Goal: Task Accomplishment & Management: Complete application form

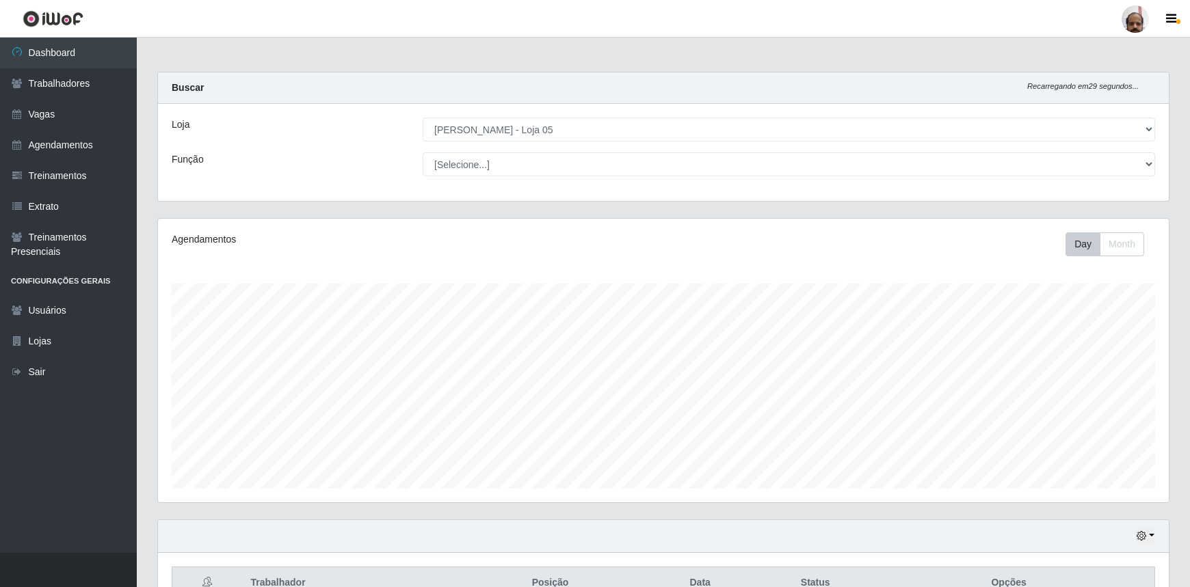
select select "252"
click at [54, 79] on link "Trabalhadores" at bounding box center [68, 83] width 137 height 31
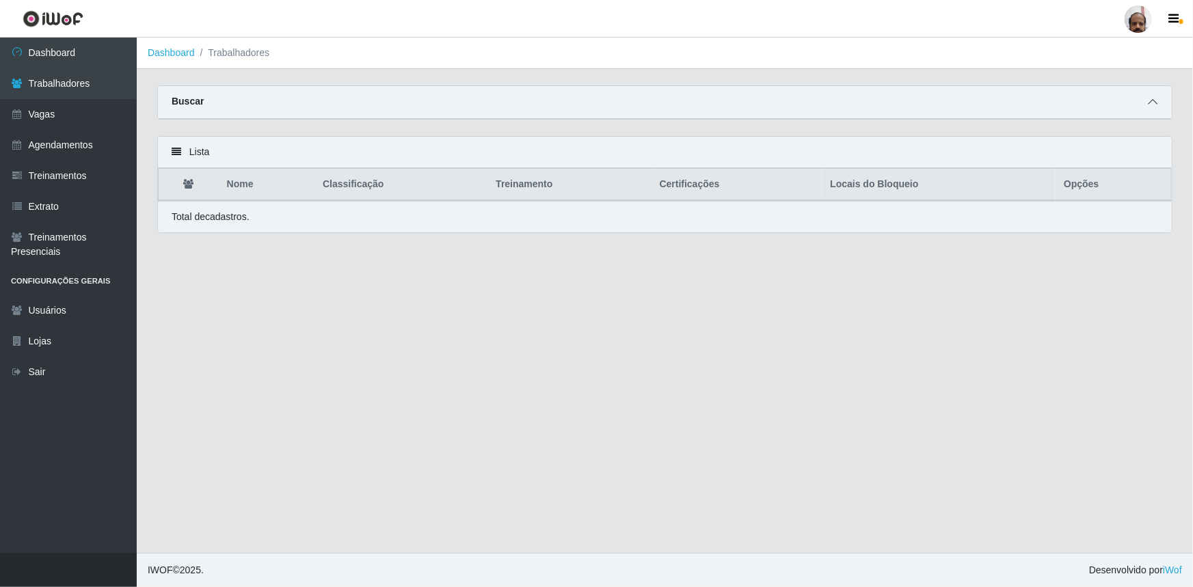
click at [1151, 103] on icon at bounding box center [1153, 102] width 10 height 10
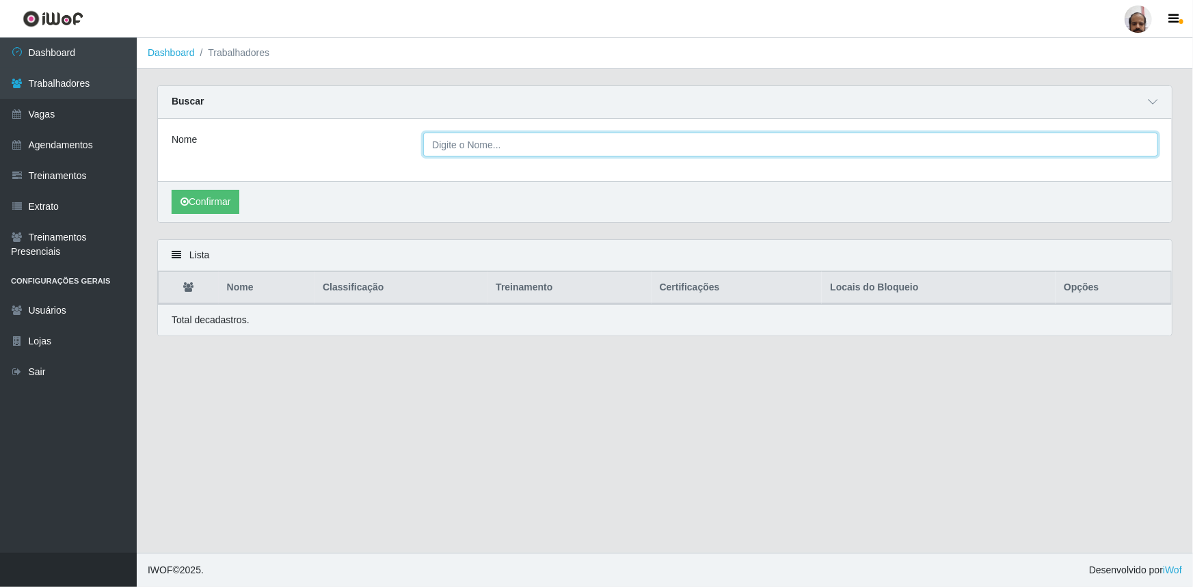
click at [549, 152] on input "Nome" at bounding box center [790, 145] width 735 height 24
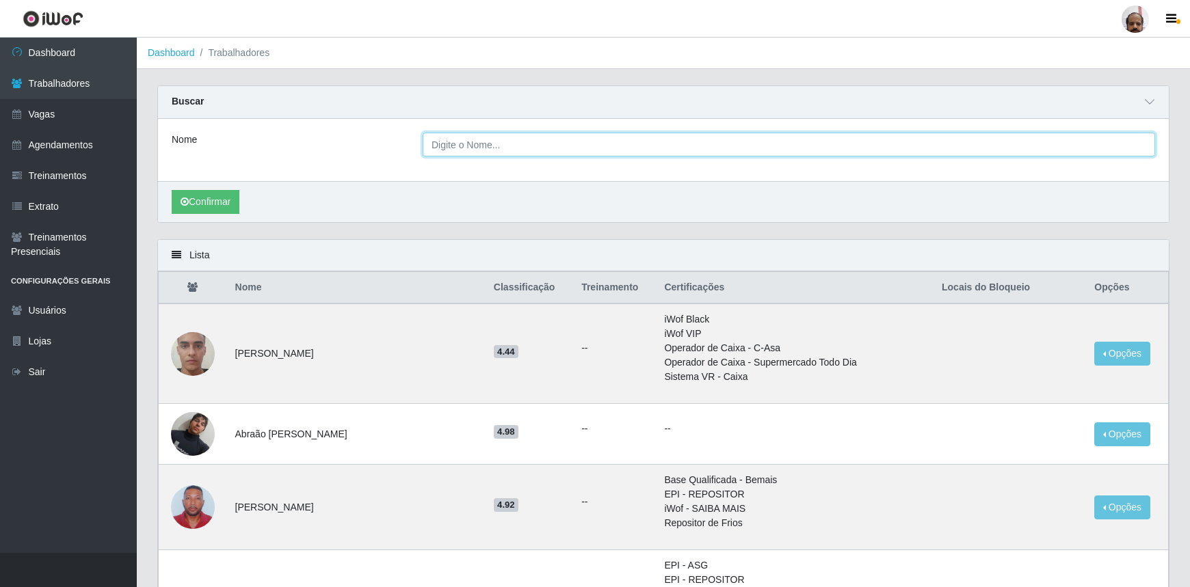
click at [566, 140] on input "Nome" at bounding box center [789, 145] width 732 height 24
type input "[PERSON_NAME]"
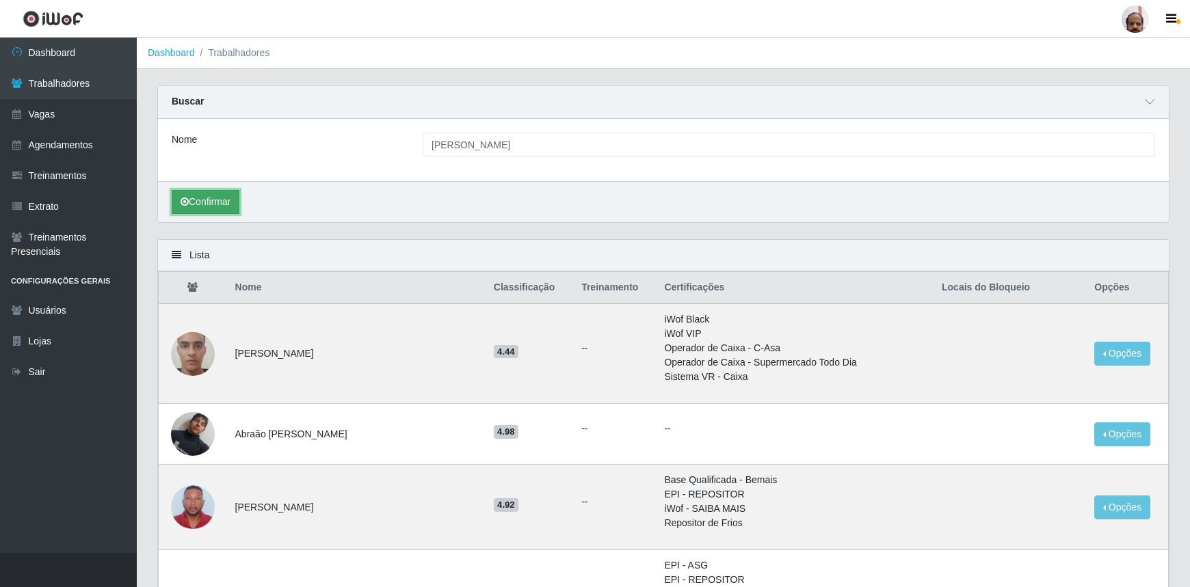
click at [222, 202] on button "Confirmar" at bounding box center [206, 202] width 68 height 24
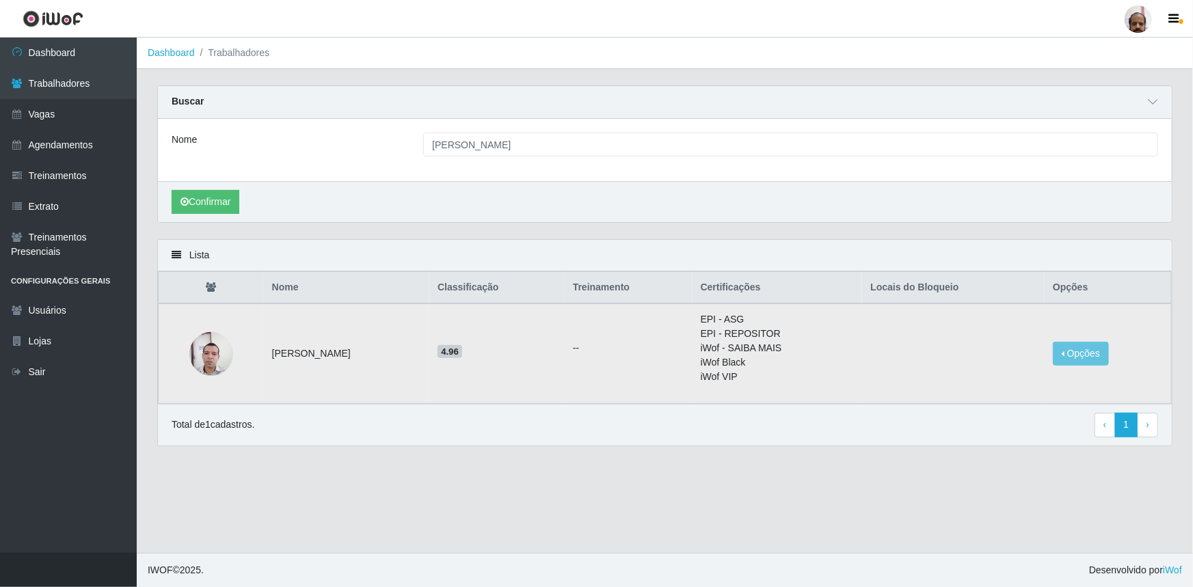
click at [202, 373] on img at bounding box center [211, 354] width 44 height 59
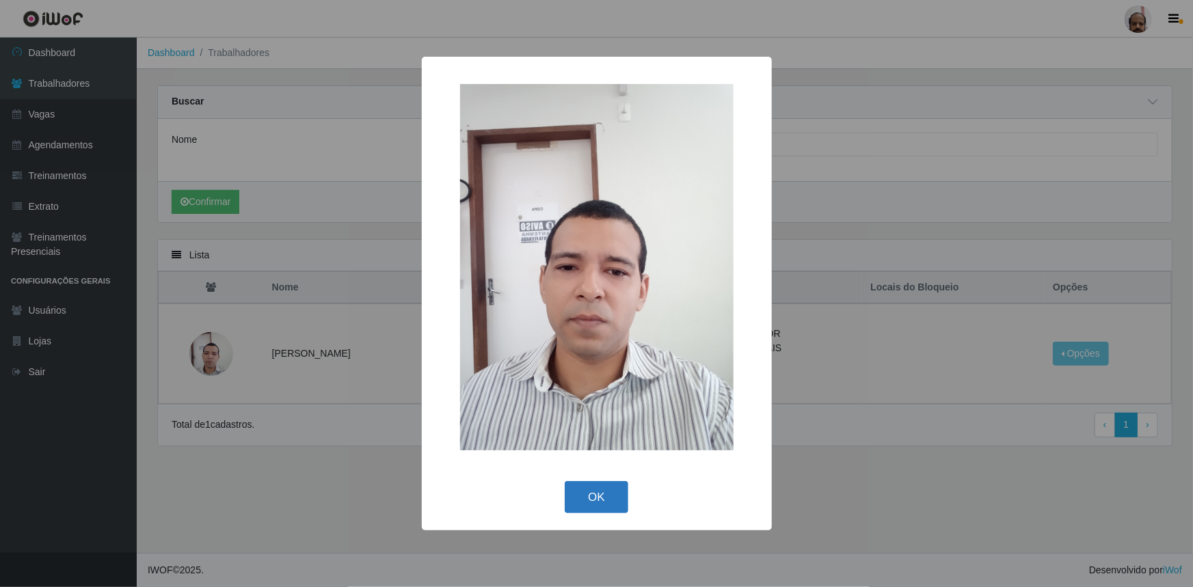
click at [605, 503] on button "OK" at bounding box center [597, 497] width 64 height 32
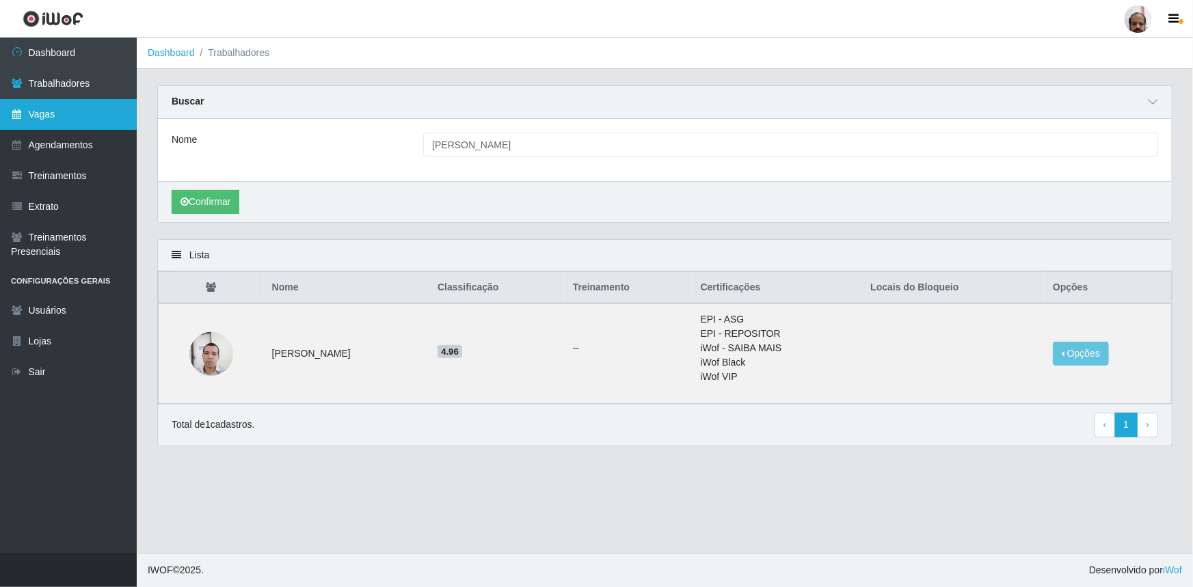
click at [72, 119] on link "Vagas" at bounding box center [68, 114] width 137 height 31
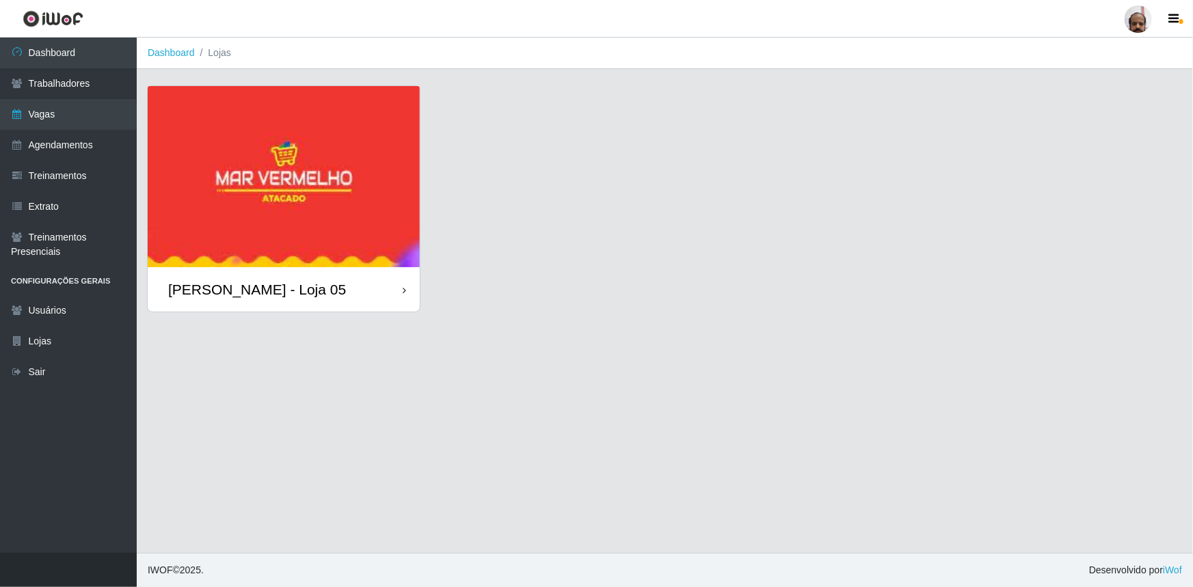
click at [241, 295] on div "[PERSON_NAME] - Loja 05" at bounding box center [257, 289] width 178 height 17
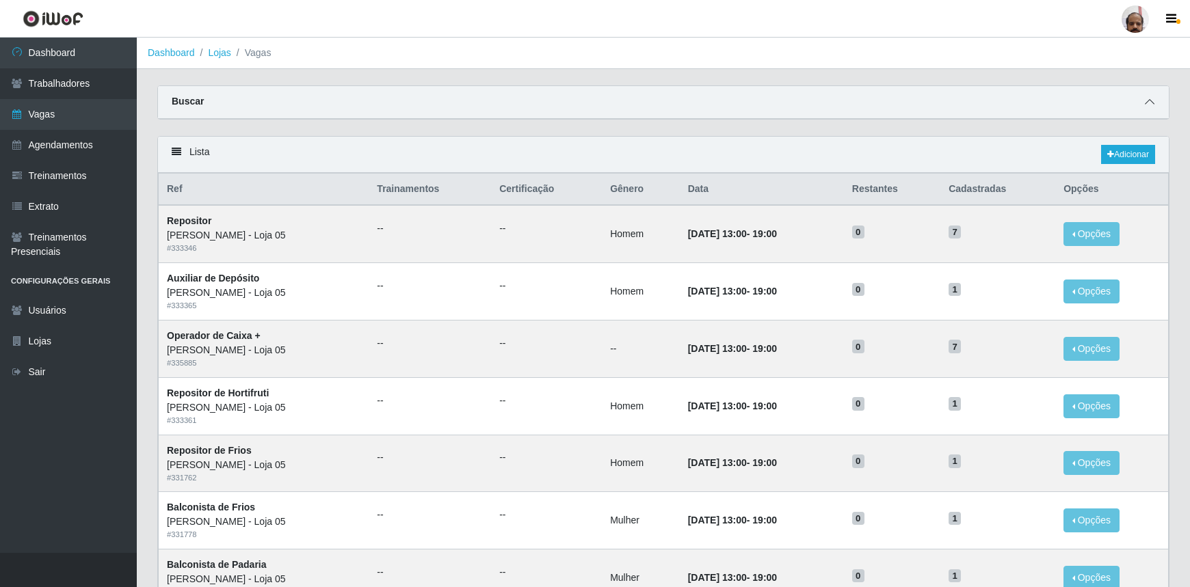
click at [1150, 98] on span at bounding box center [1149, 102] width 16 height 16
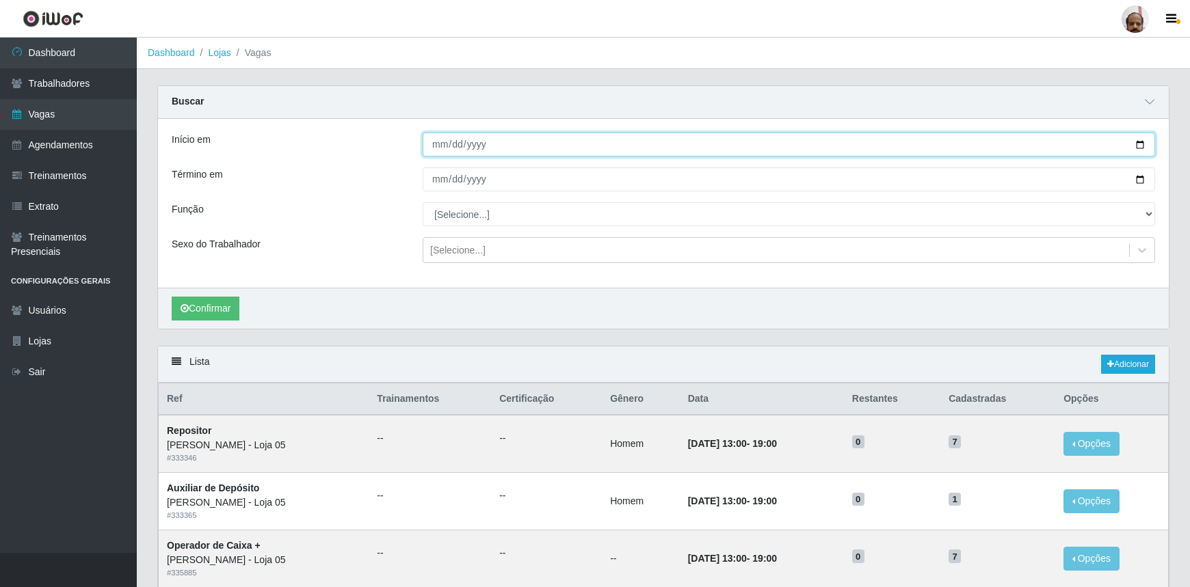
click at [1140, 146] on input "Início em" at bounding box center [789, 145] width 732 height 24
type input "[DATE]"
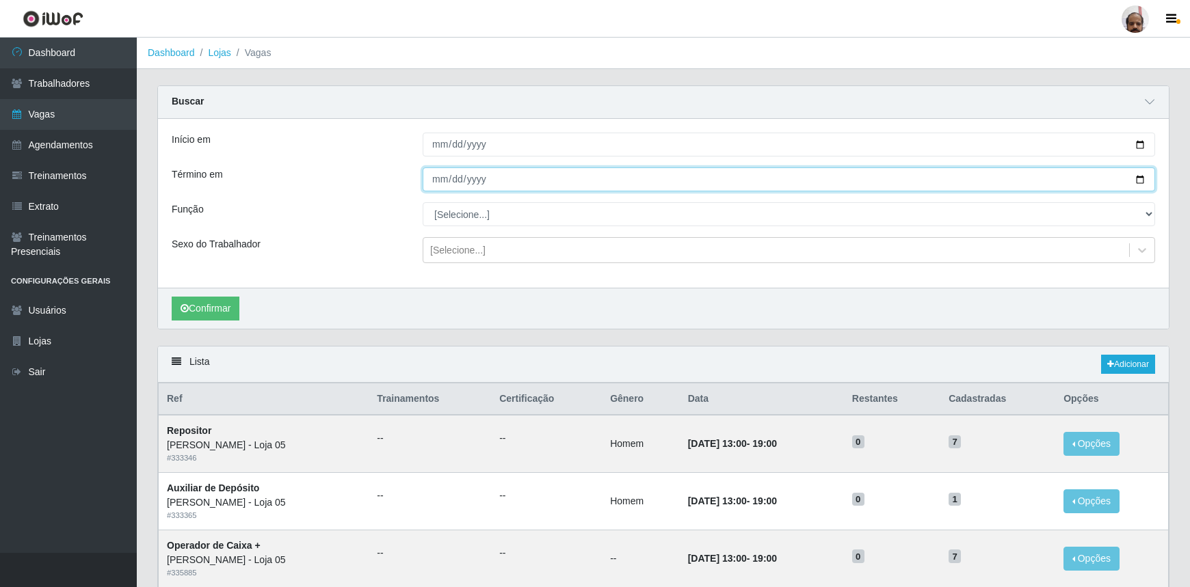
click at [1137, 178] on input "Término em" at bounding box center [789, 180] width 732 height 24
type input "[DATE]"
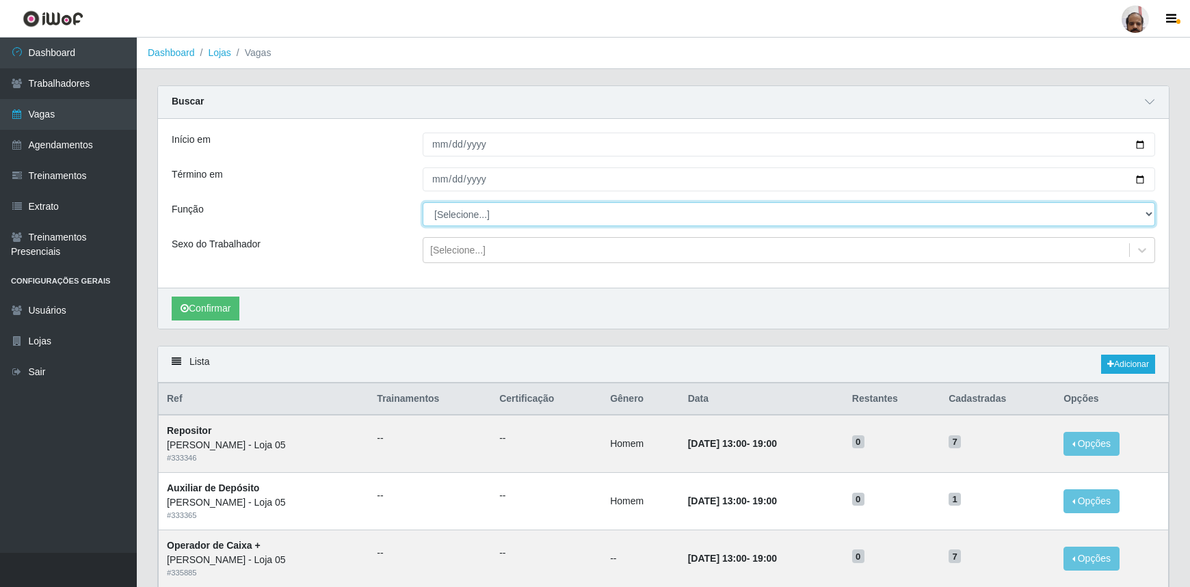
click at [1144, 215] on select "[Selecione...] ASG ASG + ASG ++ Auxiliar de Depósito Auxiliar de Depósito + Aux…" at bounding box center [789, 214] width 732 height 24
select select "112"
click at [423, 202] on select "[Selecione...] ASG ASG + ASG ++ Auxiliar de Depósito Auxiliar de Depósito + Aux…" at bounding box center [789, 214] width 732 height 24
click at [436, 255] on div "[Selecione...]" at bounding box center [457, 250] width 55 height 14
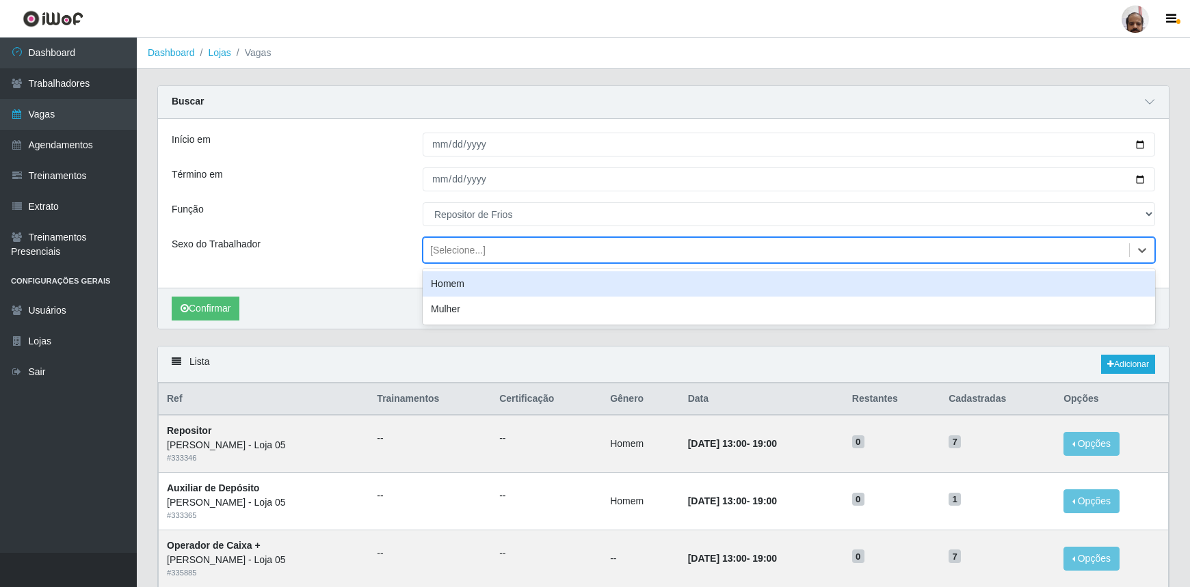
click at [464, 288] on div "Homem" at bounding box center [789, 283] width 732 height 25
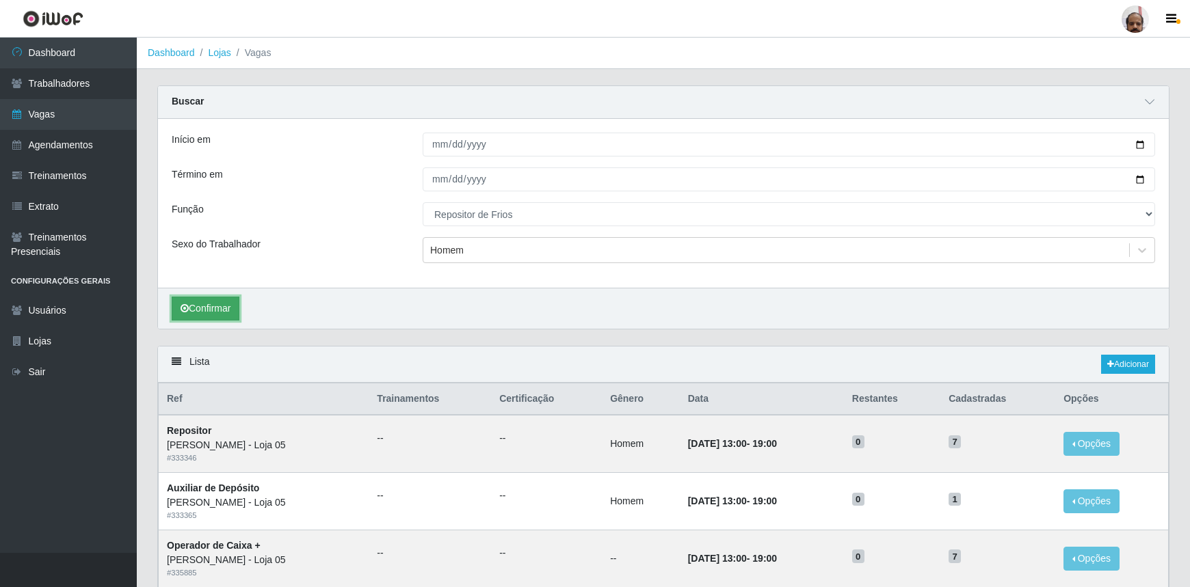
click at [201, 308] on button "Confirmar" at bounding box center [206, 309] width 68 height 24
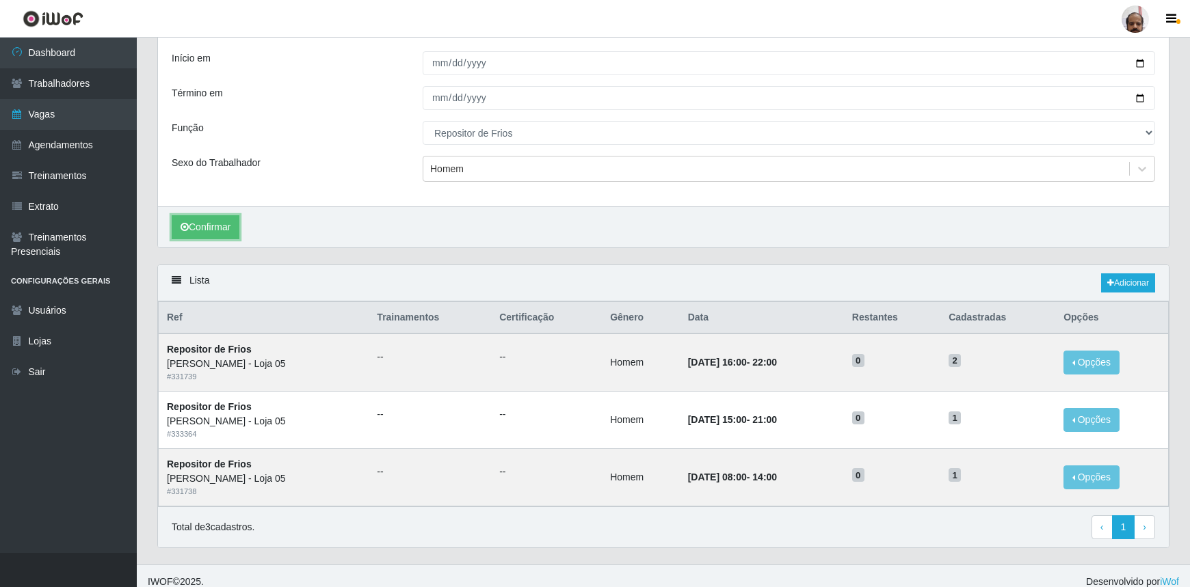
scroll to position [92, 0]
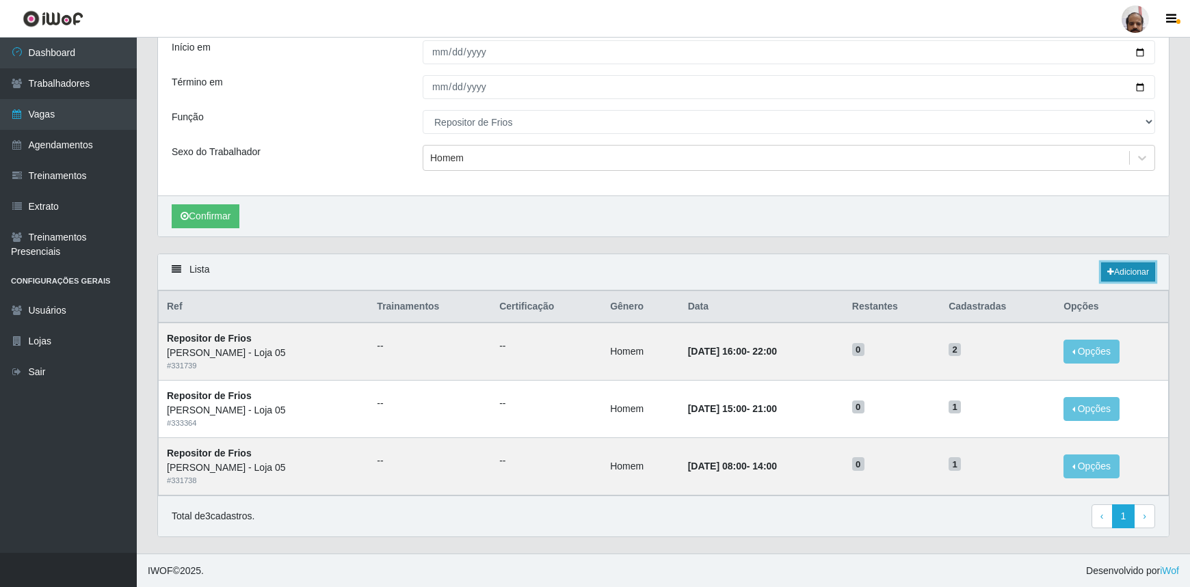
click at [1116, 274] on link "Adicionar" at bounding box center [1128, 272] width 54 height 19
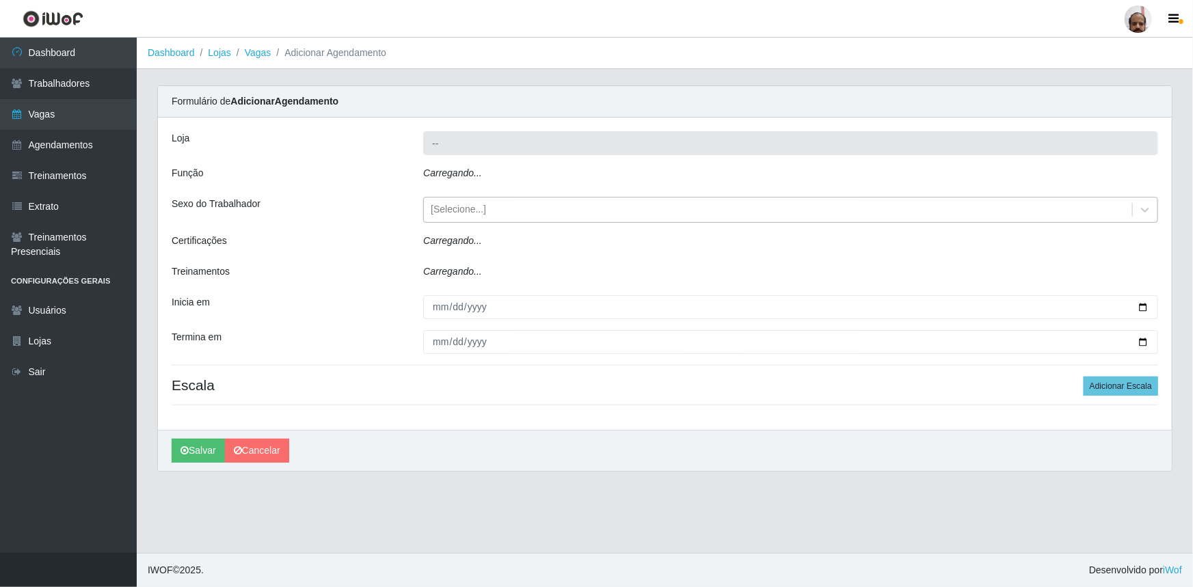
type input "[PERSON_NAME] - Loja 05"
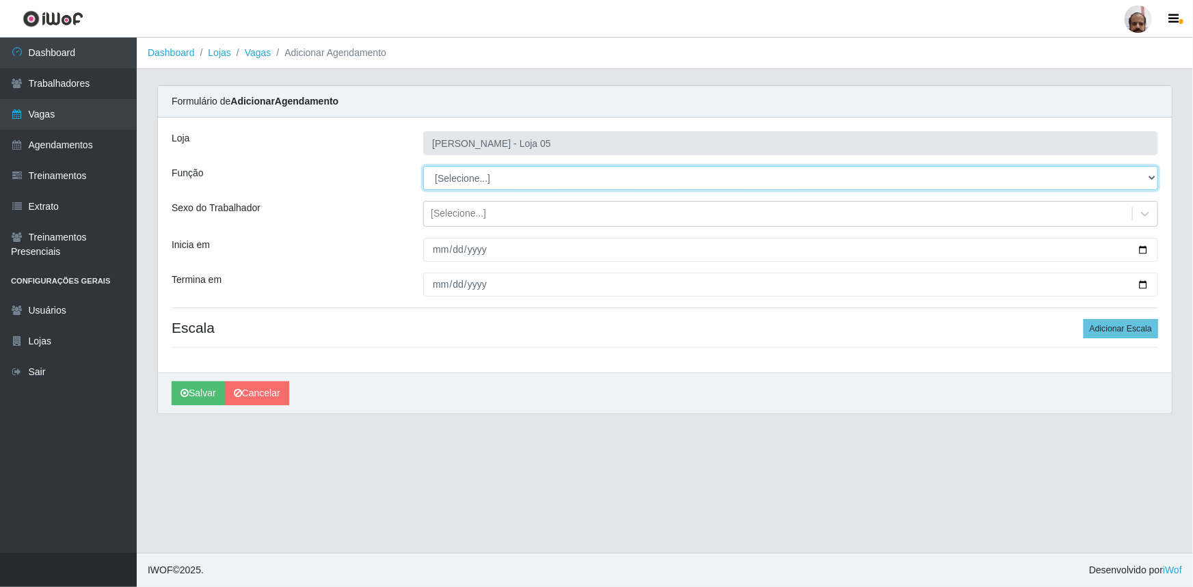
click at [471, 178] on select "[Selecione...] ASG ASG + ASG ++ Auxiliar de Depósito Auxiliar de Depósito + Aux…" at bounding box center [790, 178] width 735 height 24
select select "112"
click at [423, 166] on select "[Selecione...] ASG ASG + ASG ++ Auxiliar de Depósito Auxiliar de Depósito + Aux…" at bounding box center [790, 178] width 735 height 24
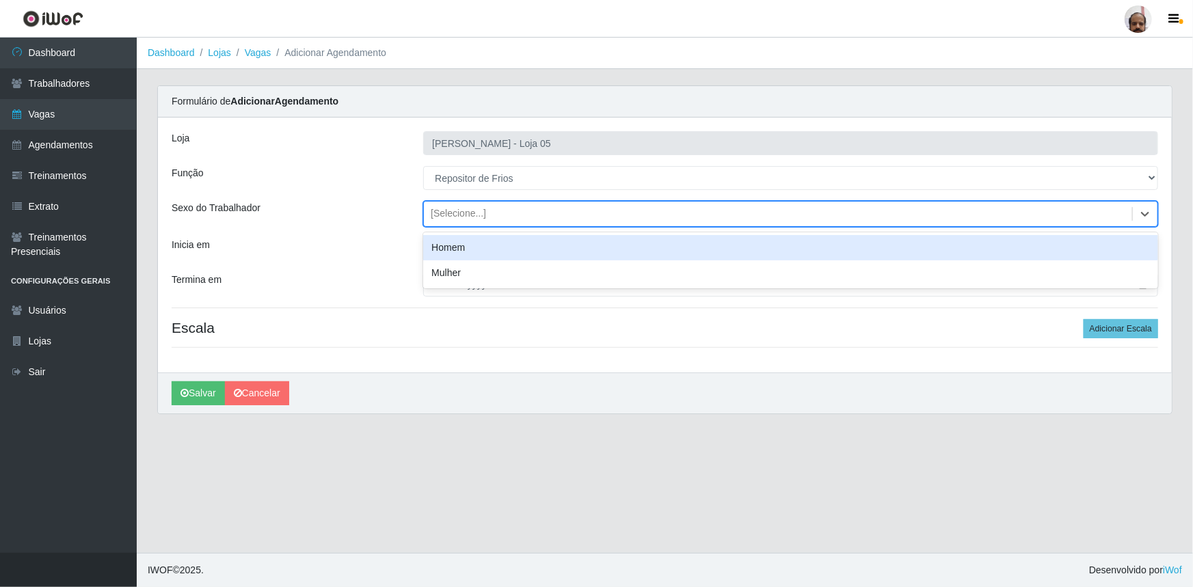
click at [479, 204] on div "[Selecione...]" at bounding box center [778, 214] width 708 height 23
click at [496, 238] on div "Homem" at bounding box center [790, 247] width 735 height 25
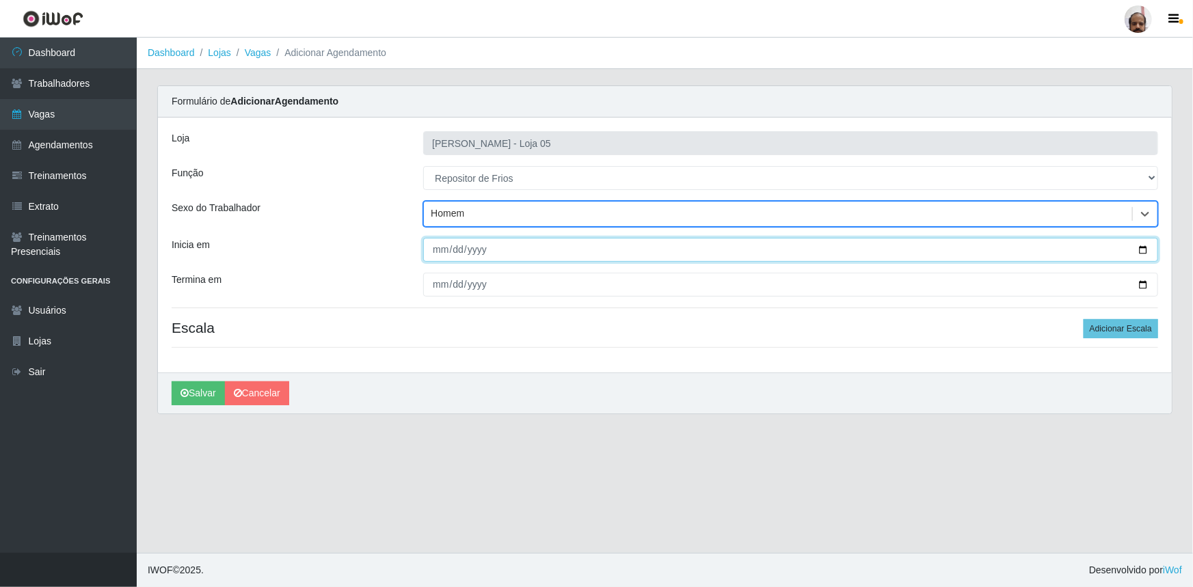
click at [1143, 246] on input "Inicia em" at bounding box center [790, 250] width 735 height 24
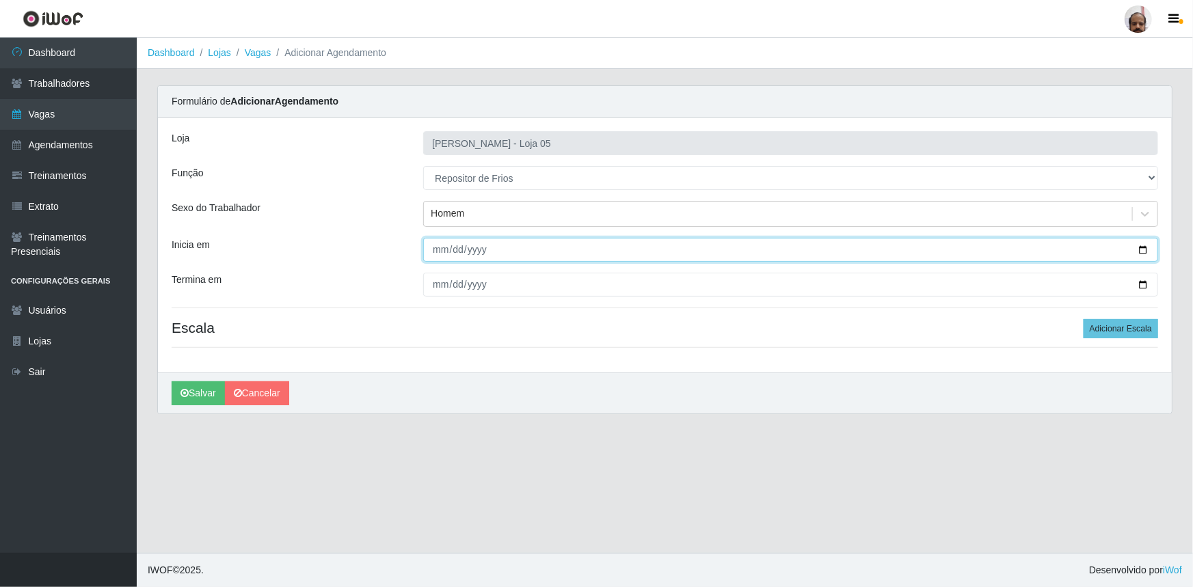
type input "[DATE]"
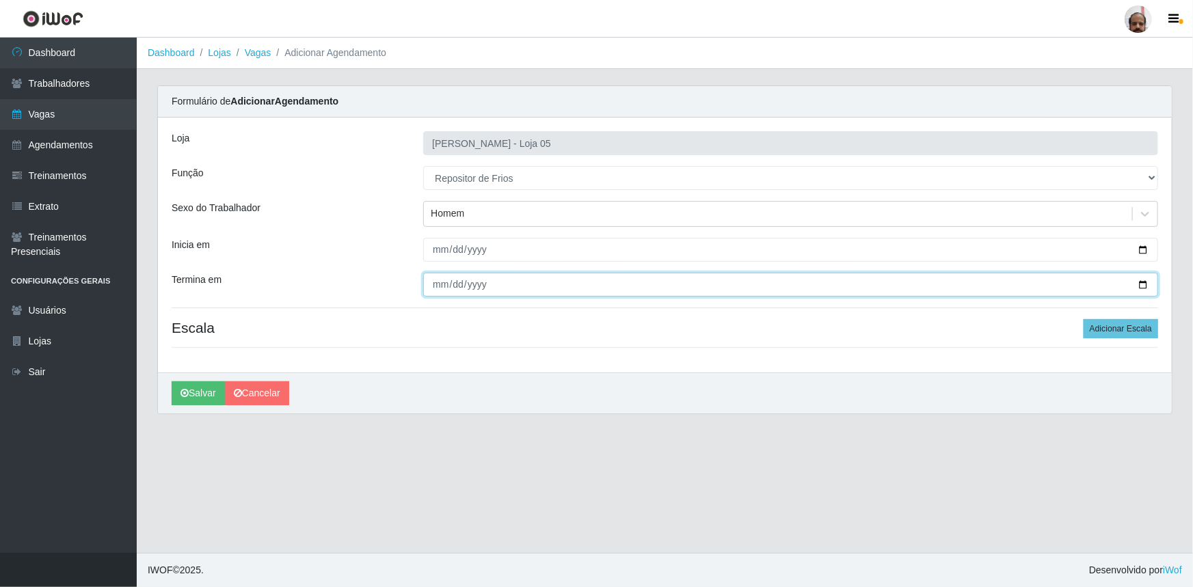
click at [1141, 287] on input "Termina em" at bounding box center [790, 285] width 735 height 24
type input "[DATE]"
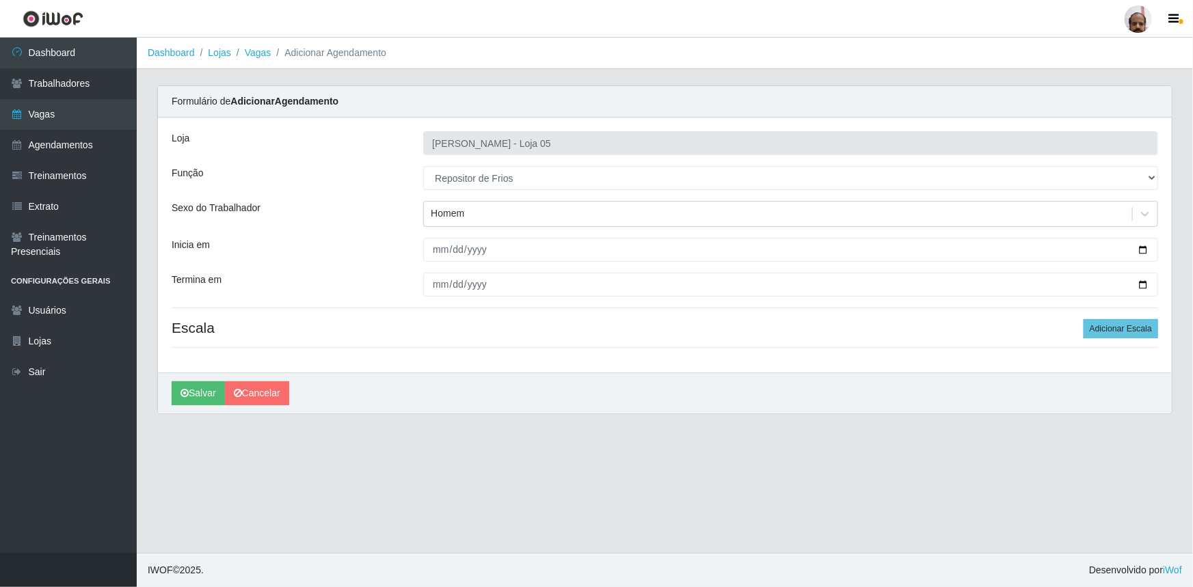
click at [1105, 339] on div "Loja Mar Vermelho - Loja 05 Função [Selecione...] ASG ASG + ASG ++ Auxiliar de …" at bounding box center [665, 245] width 1014 height 255
click at [1130, 327] on button "Adicionar Escala" at bounding box center [1121, 328] width 75 height 19
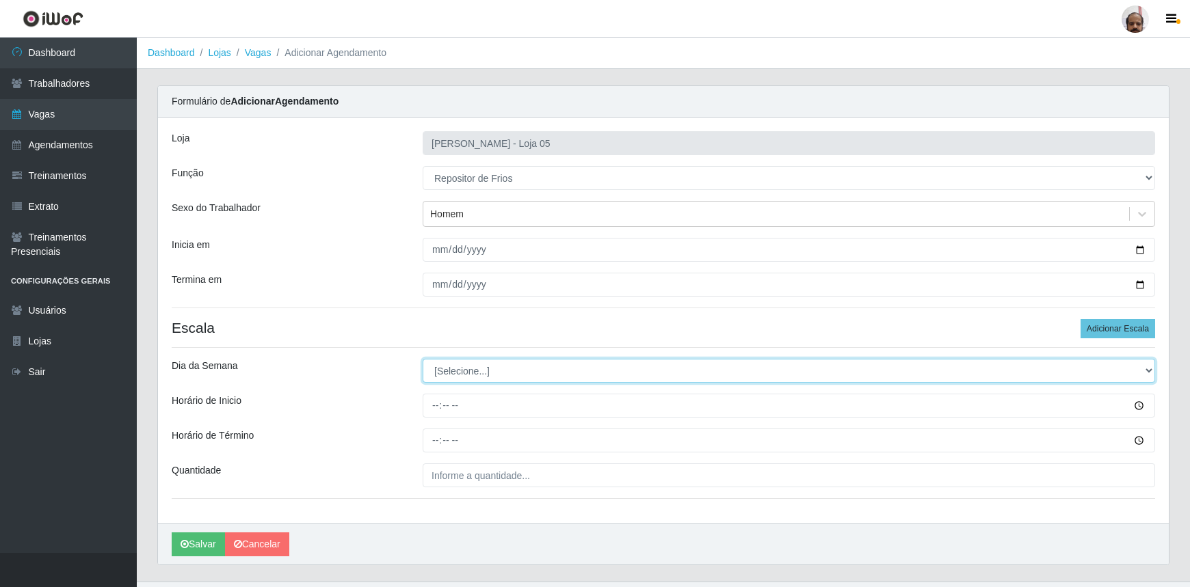
drag, startPoint x: 449, startPoint y: 370, endPoint x: 454, endPoint y: 376, distance: 8.2
click at [449, 370] on select "[Selecione...] Segunda Terça Quarta Quinta Sexta Sábado Domingo" at bounding box center [789, 371] width 732 height 24
select select "5"
click at [423, 359] on select "[Selecione...] Segunda Terça Quarta Quinta Sexta Sábado Domingo" at bounding box center [789, 371] width 732 height 24
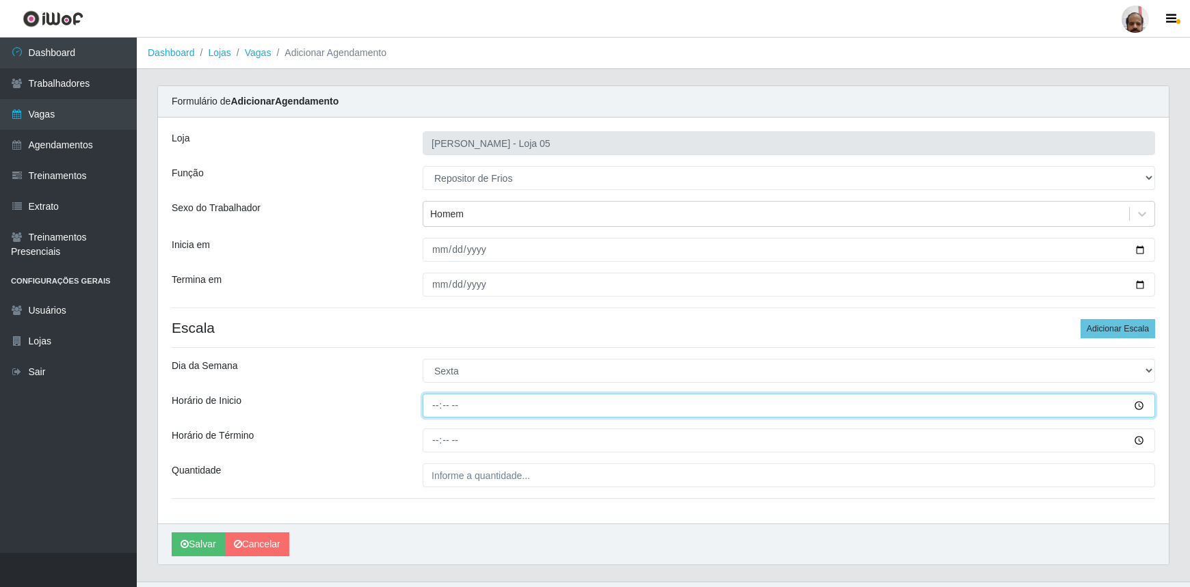
click at [425, 414] on input "Horário de Inicio" at bounding box center [789, 406] width 732 height 24
type input "08:00"
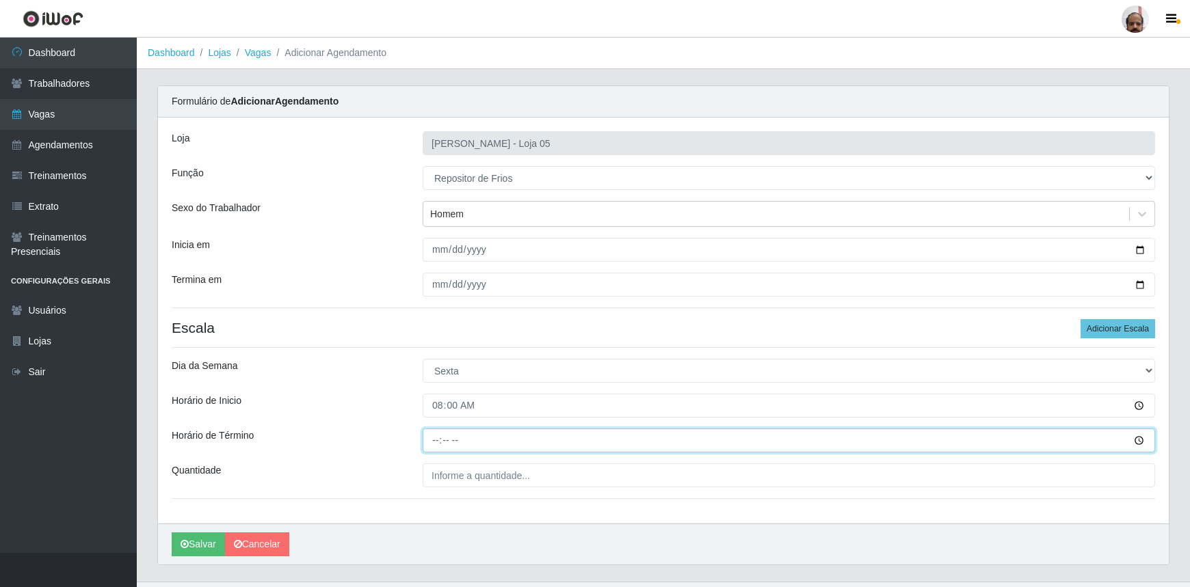
type input "14:00"
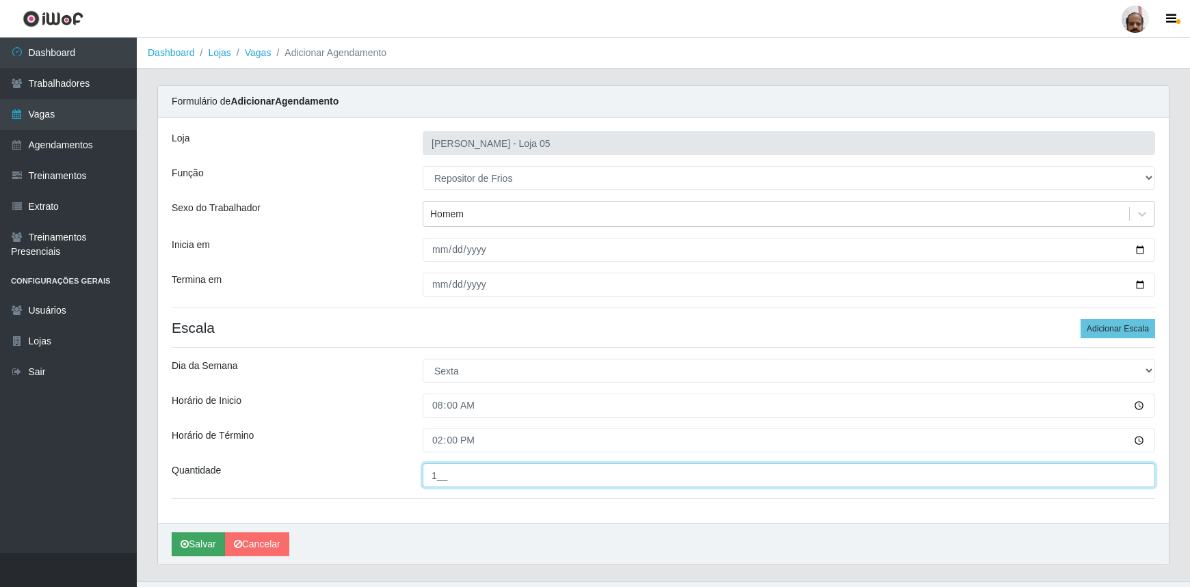
type input "1__"
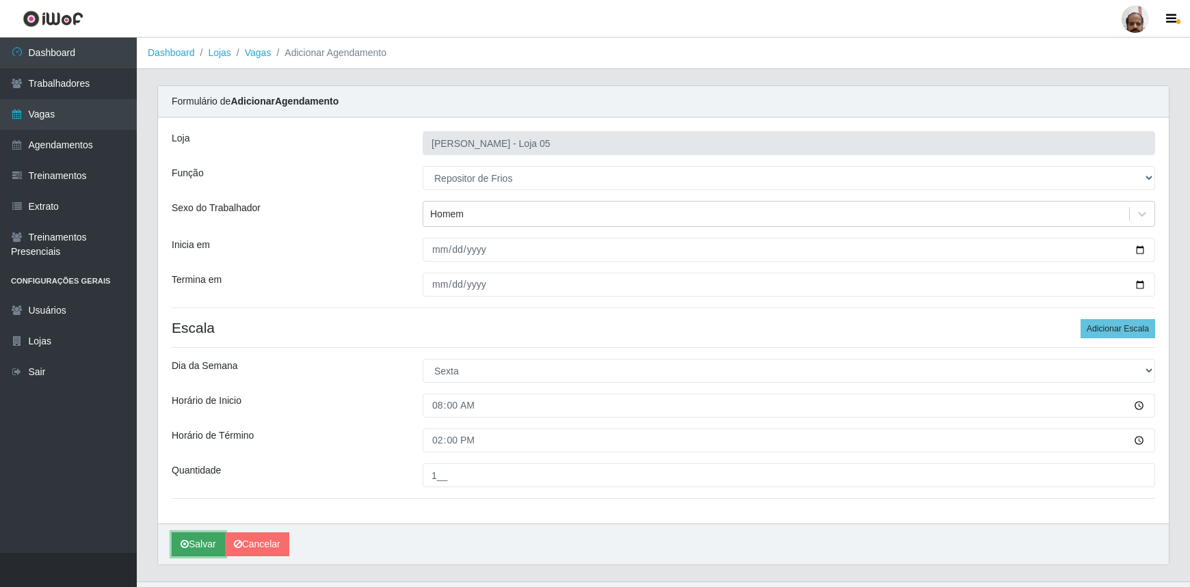
click at [196, 538] on button "Salvar" at bounding box center [198, 545] width 53 height 24
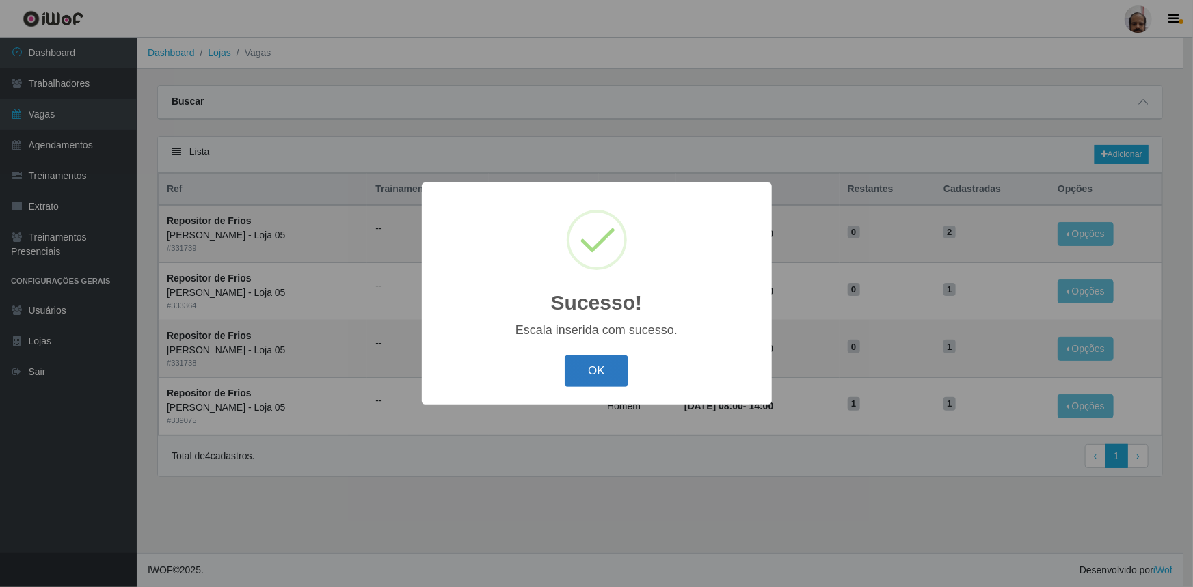
click at [596, 377] on button "OK" at bounding box center [597, 372] width 64 height 32
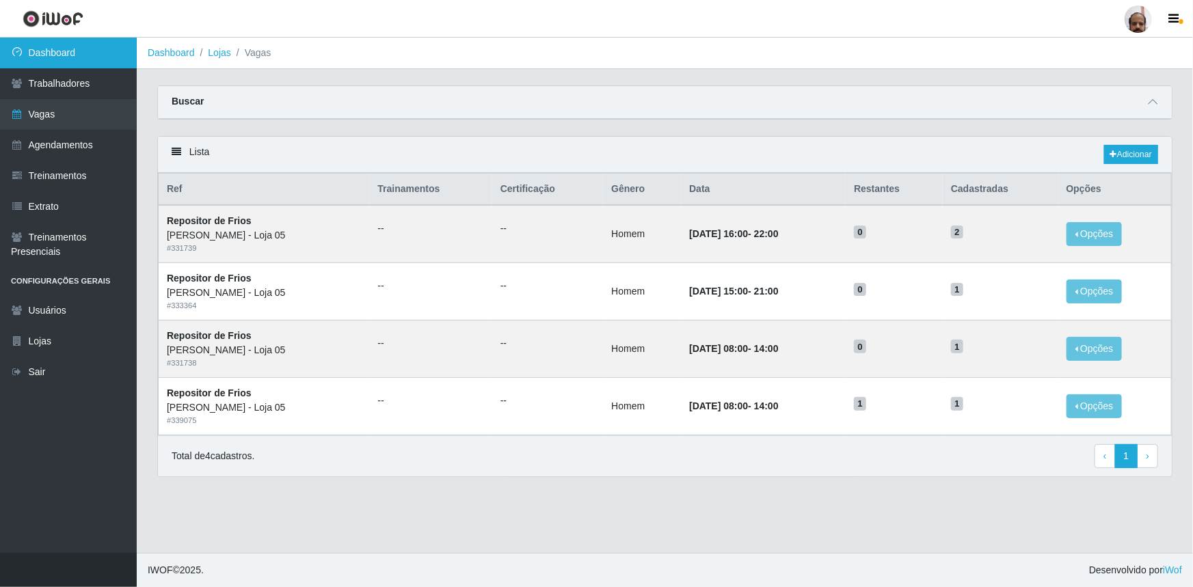
click at [85, 55] on link "Dashboard" at bounding box center [68, 53] width 137 height 31
